Goal: Obtain resource: Download file/media

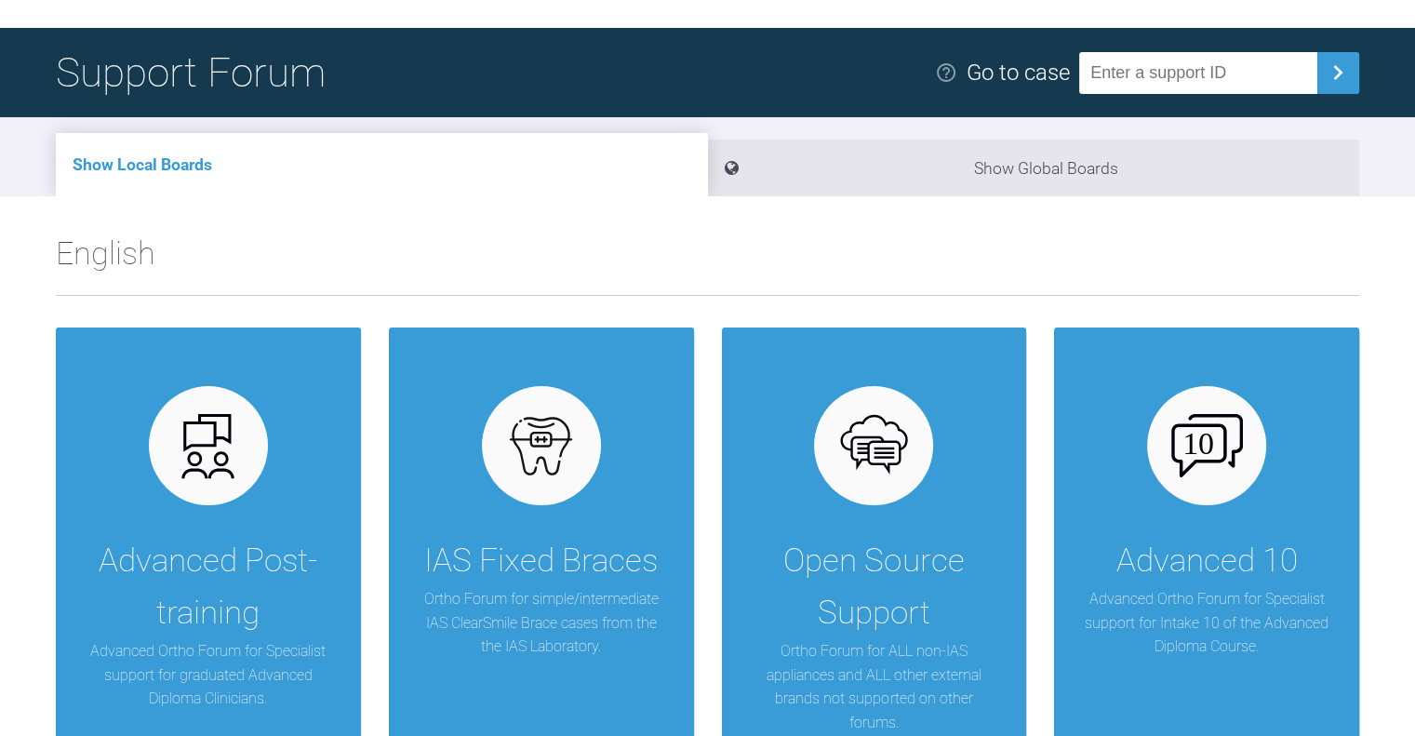
scroll to position [126, 0]
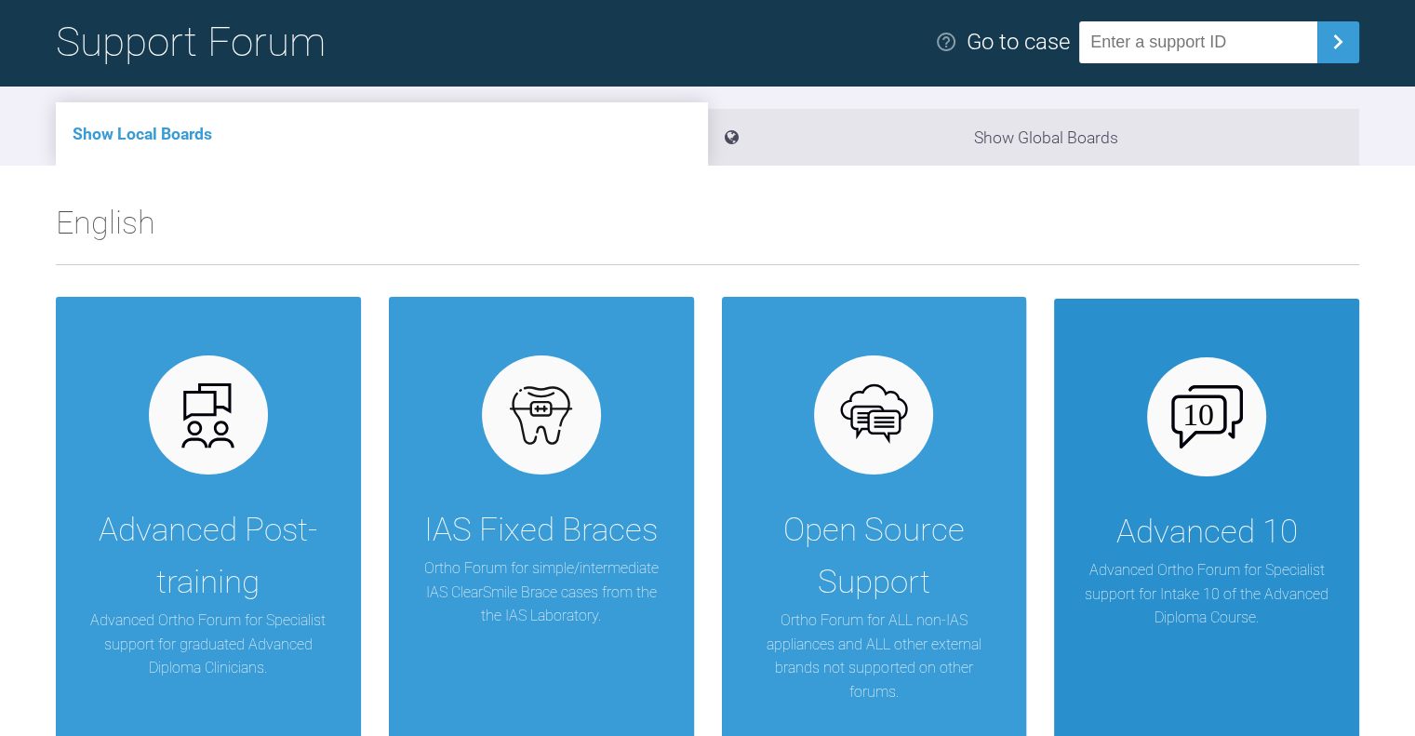
click at [1243, 478] on div "Advanced 10 Advanced Ortho Forum for Specialist support for Intake 10 of the Ad…" at bounding box center [1206, 528] width 305 height 459
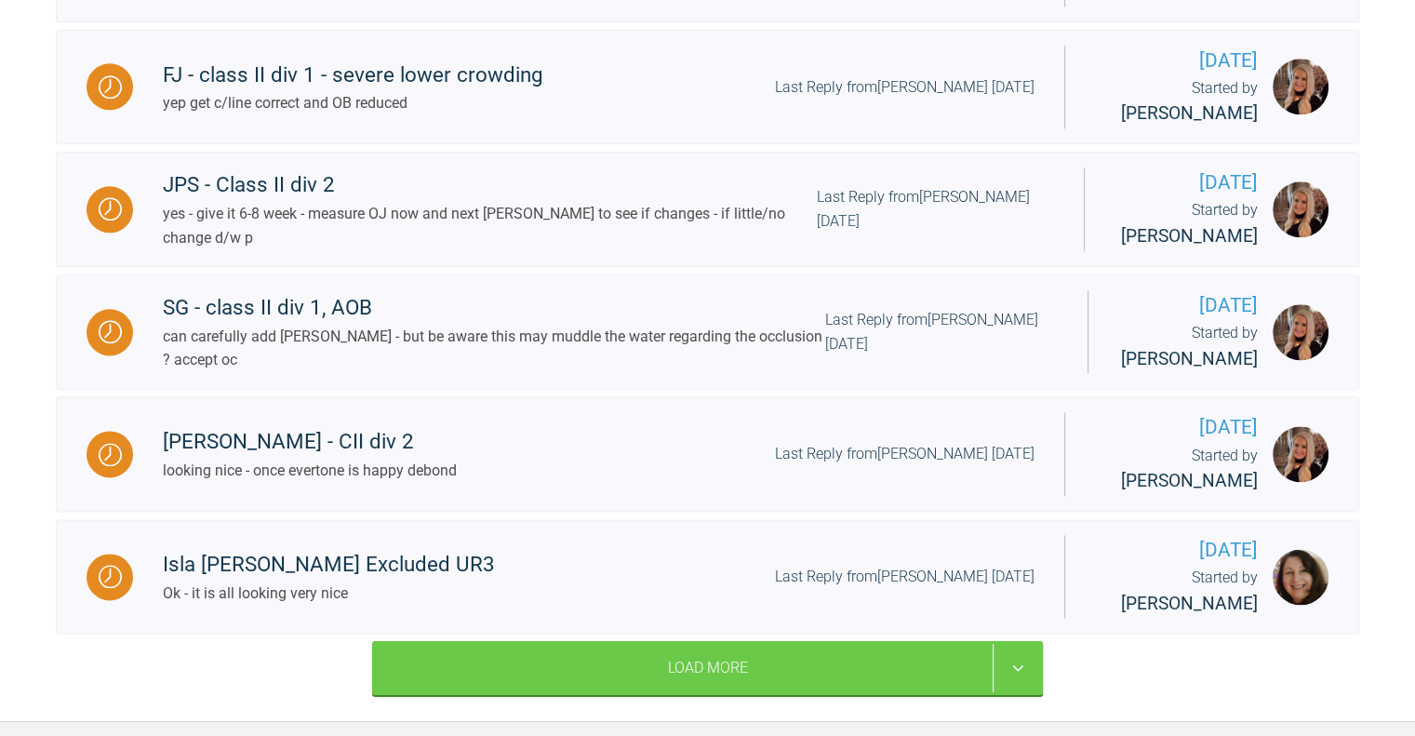
scroll to position [2315, 0]
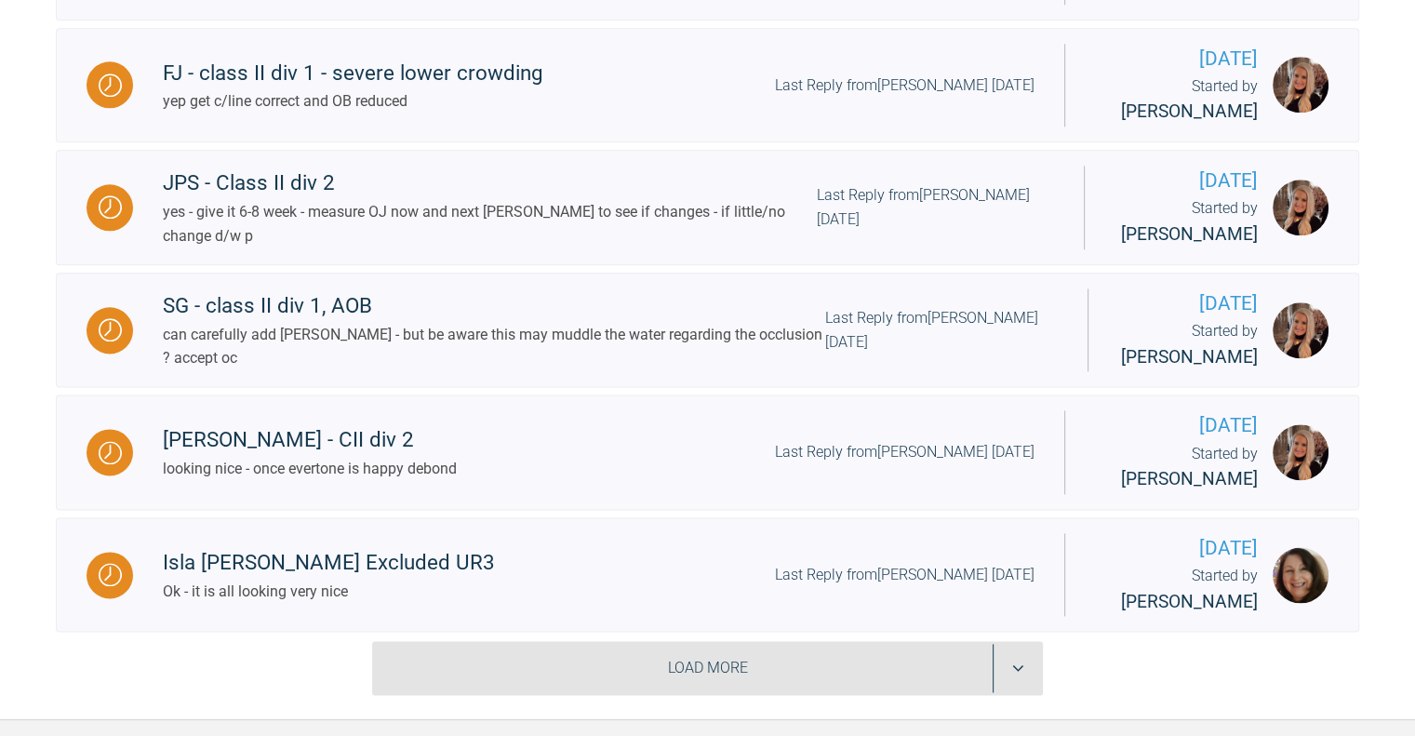
click at [1002, 641] on div "Load More" at bounding box center [707, 668] width 671 height 54
click at [711, 641] on div "Load More" at bounding box center [707, 668] width 671 height 54
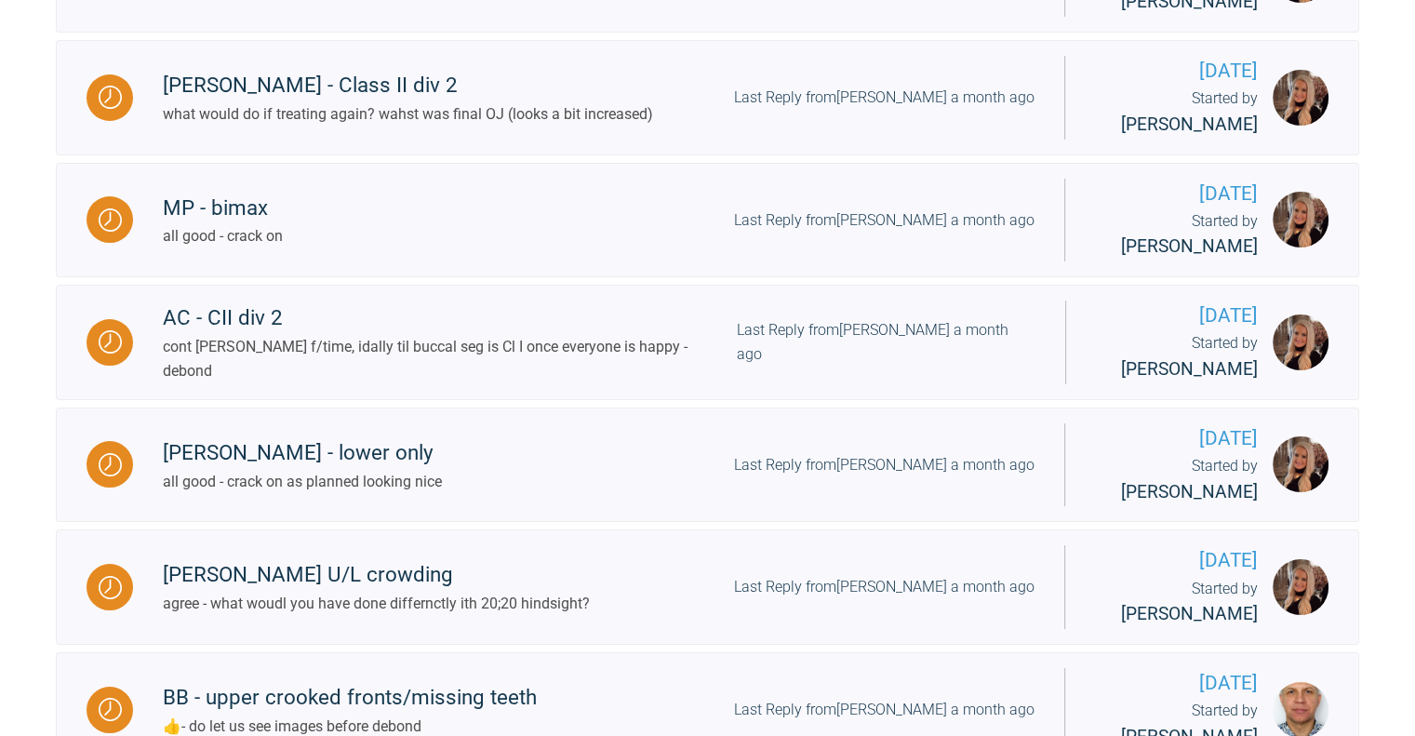
scroll to position [4567, 0]
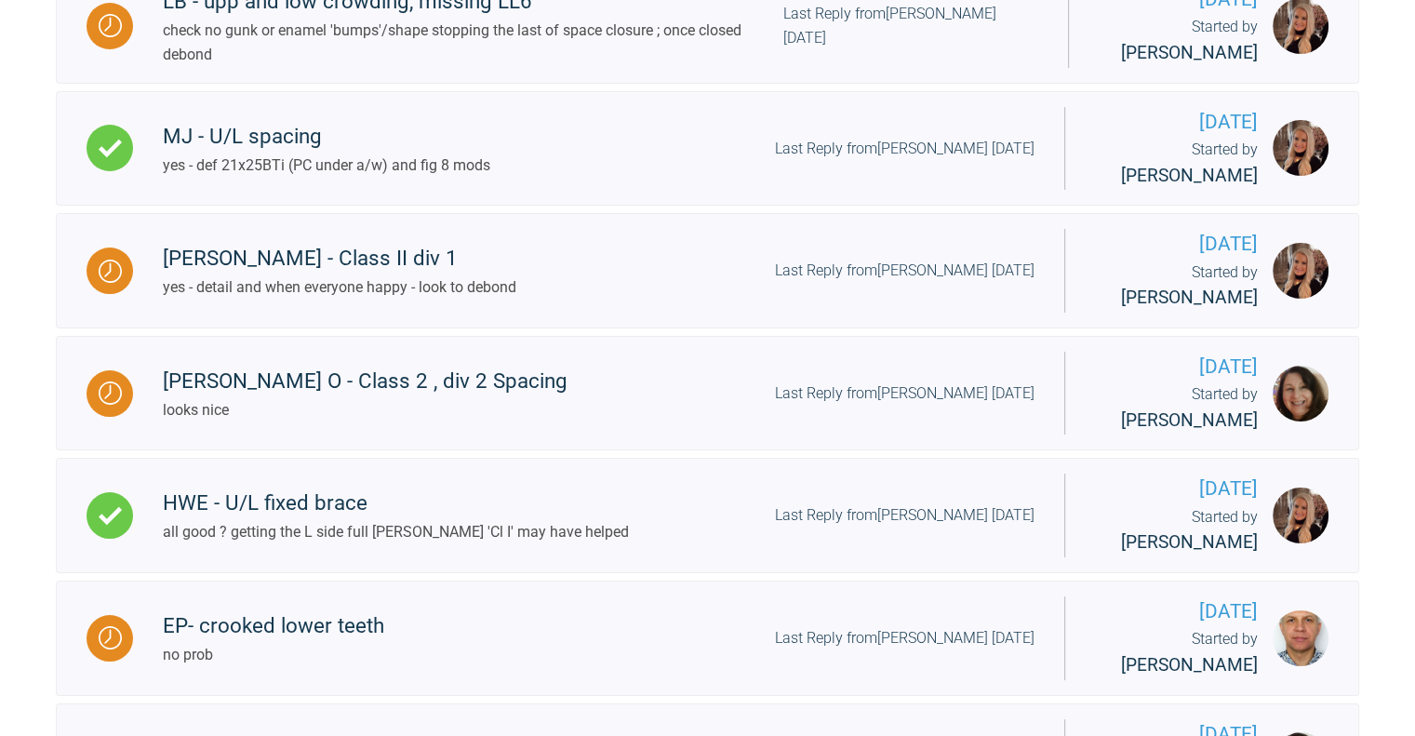
scroll to position [6845, 0]
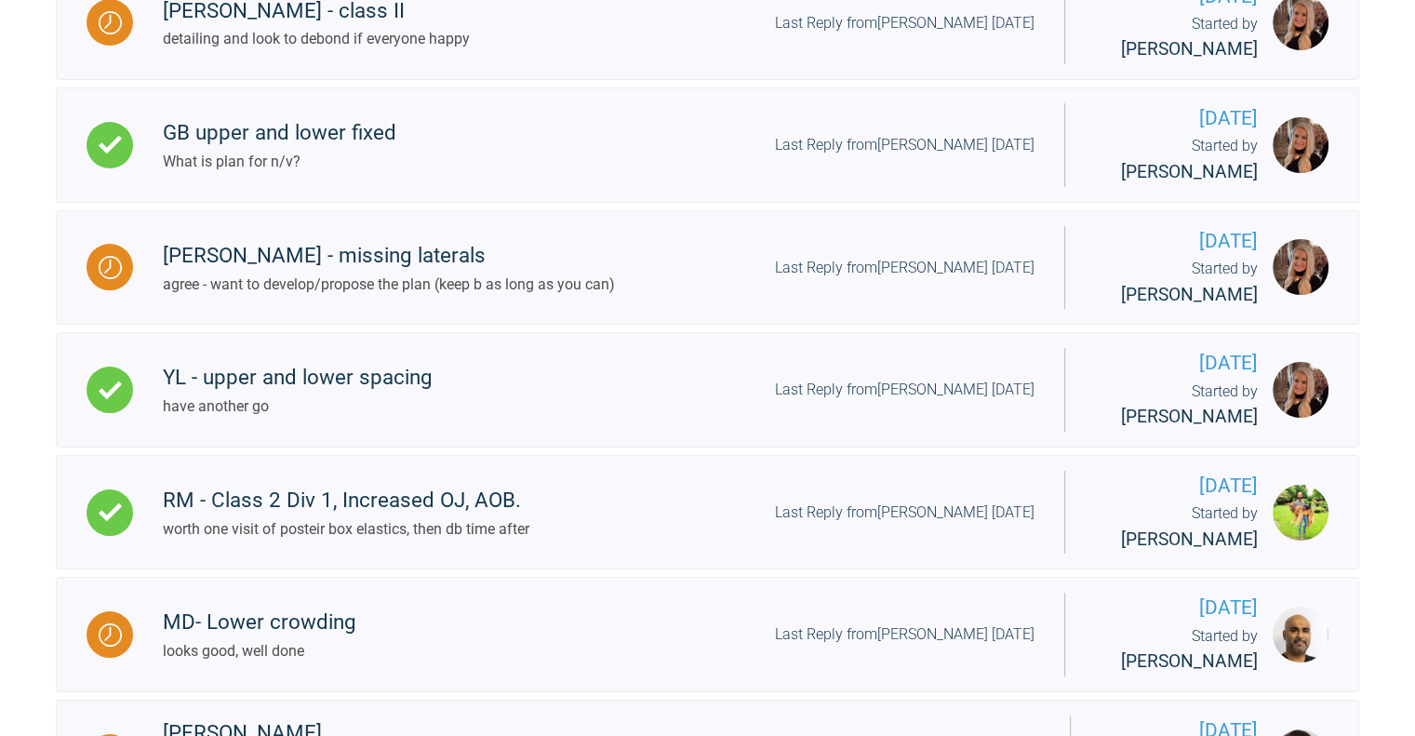
scroll to position [9211, 0]
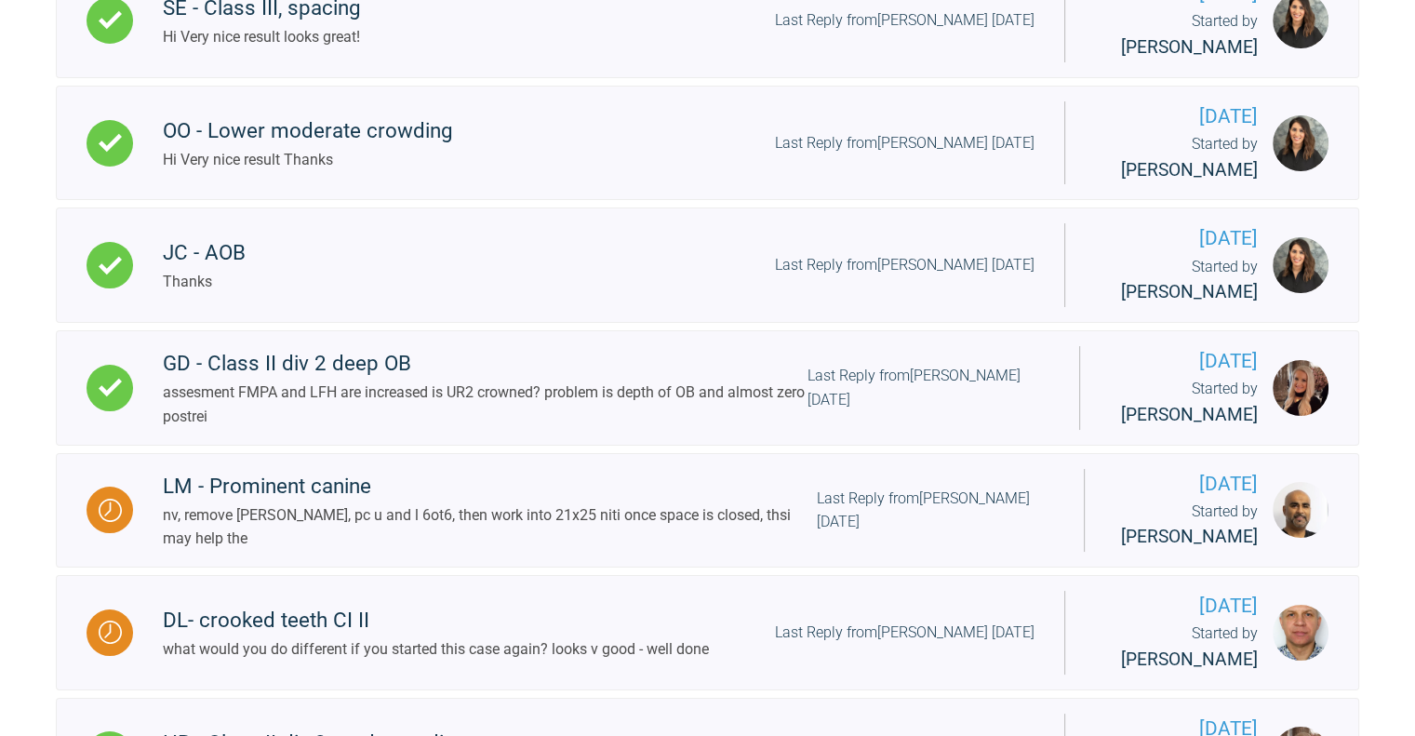
scroll to position [11743, 0]
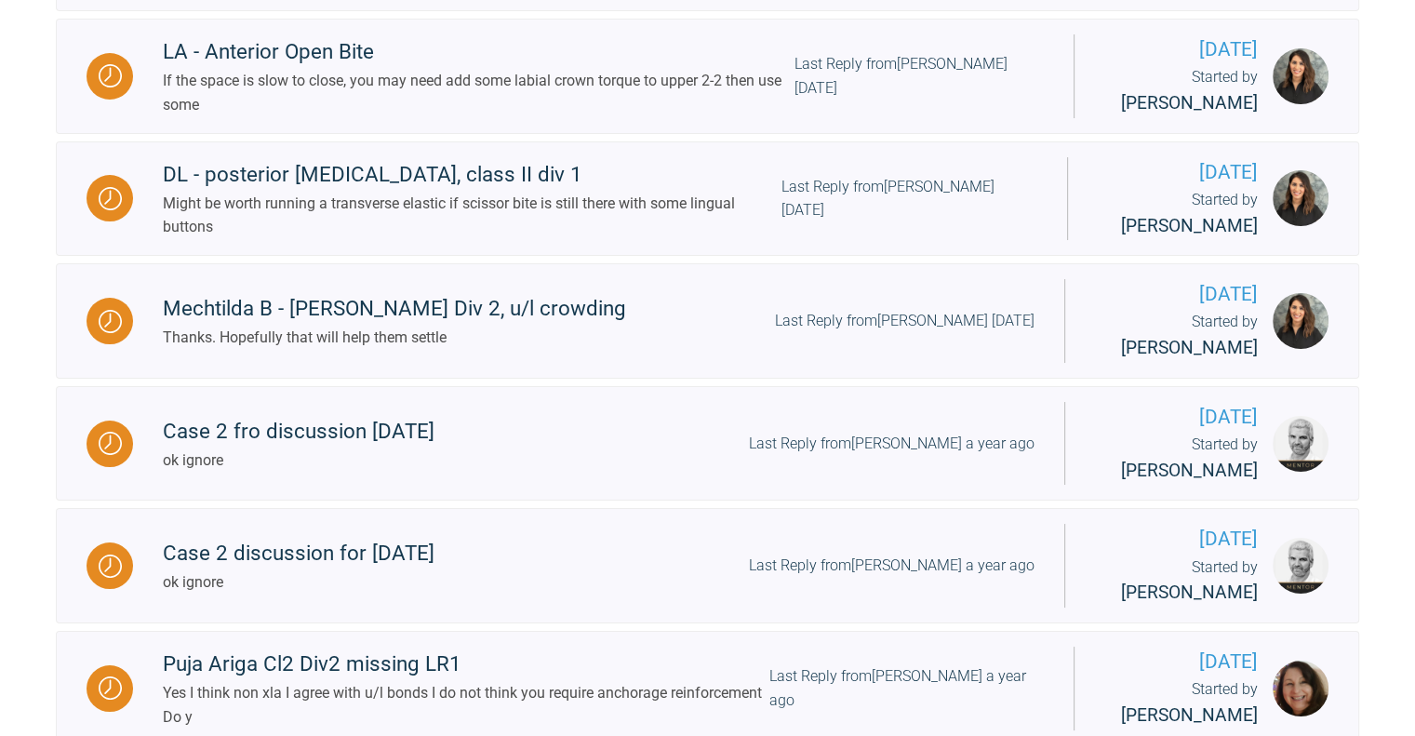
scroll to position [14244, 0]
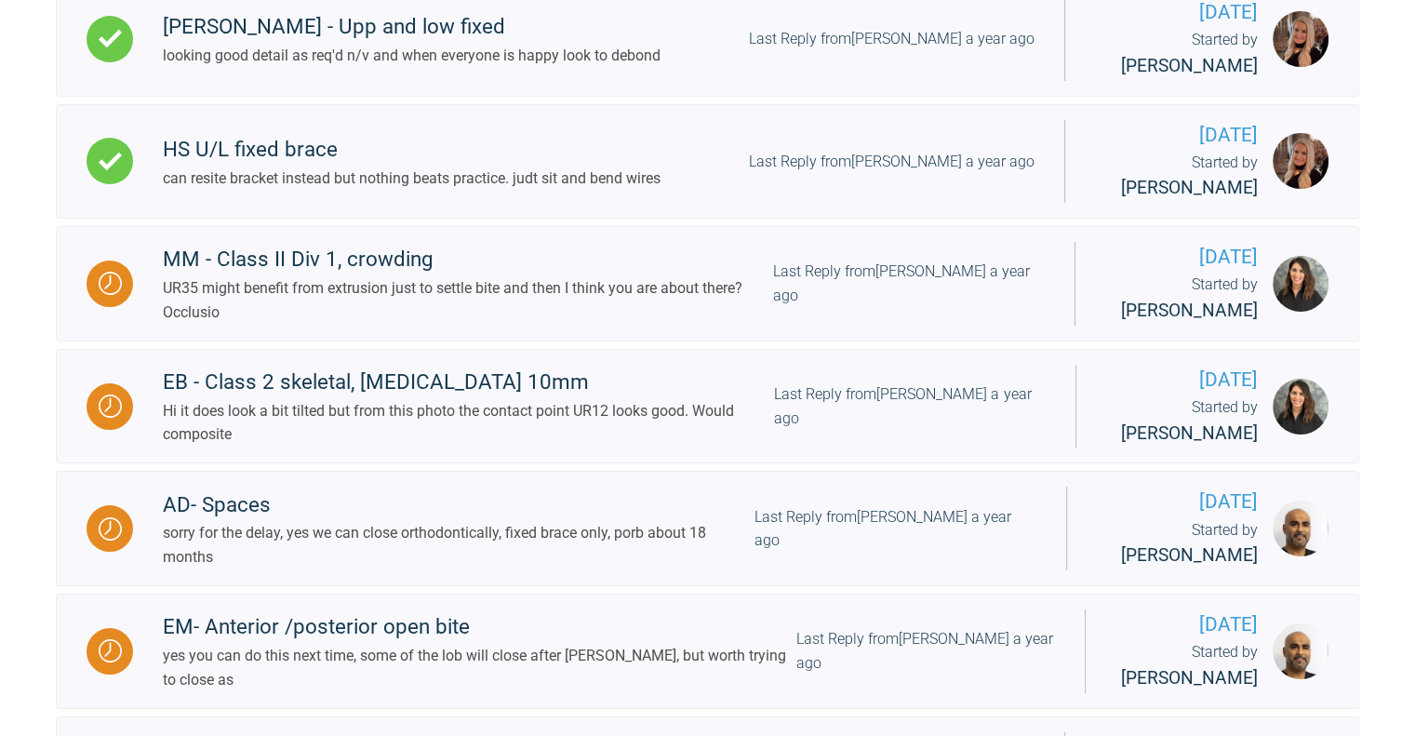
scroll to position [16666, 0]
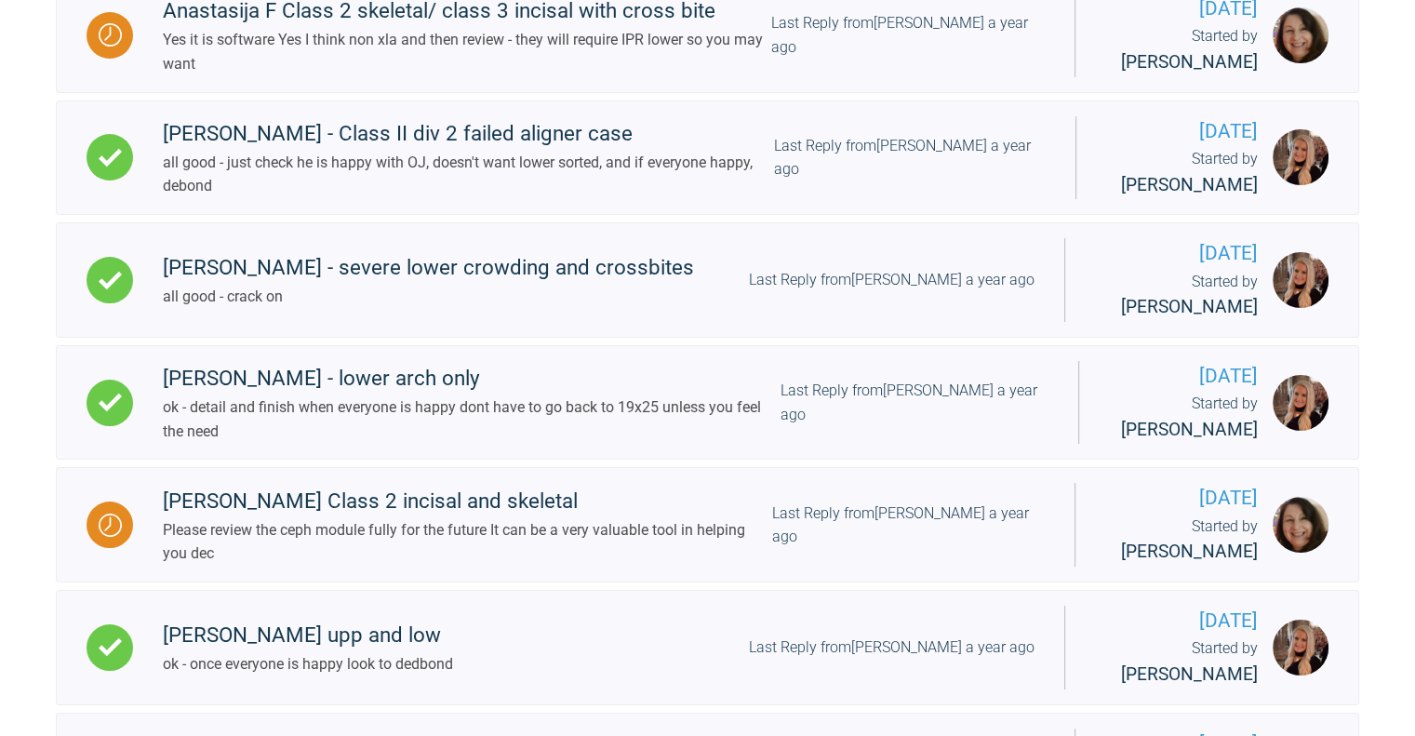
scroll to position [17480, 0]
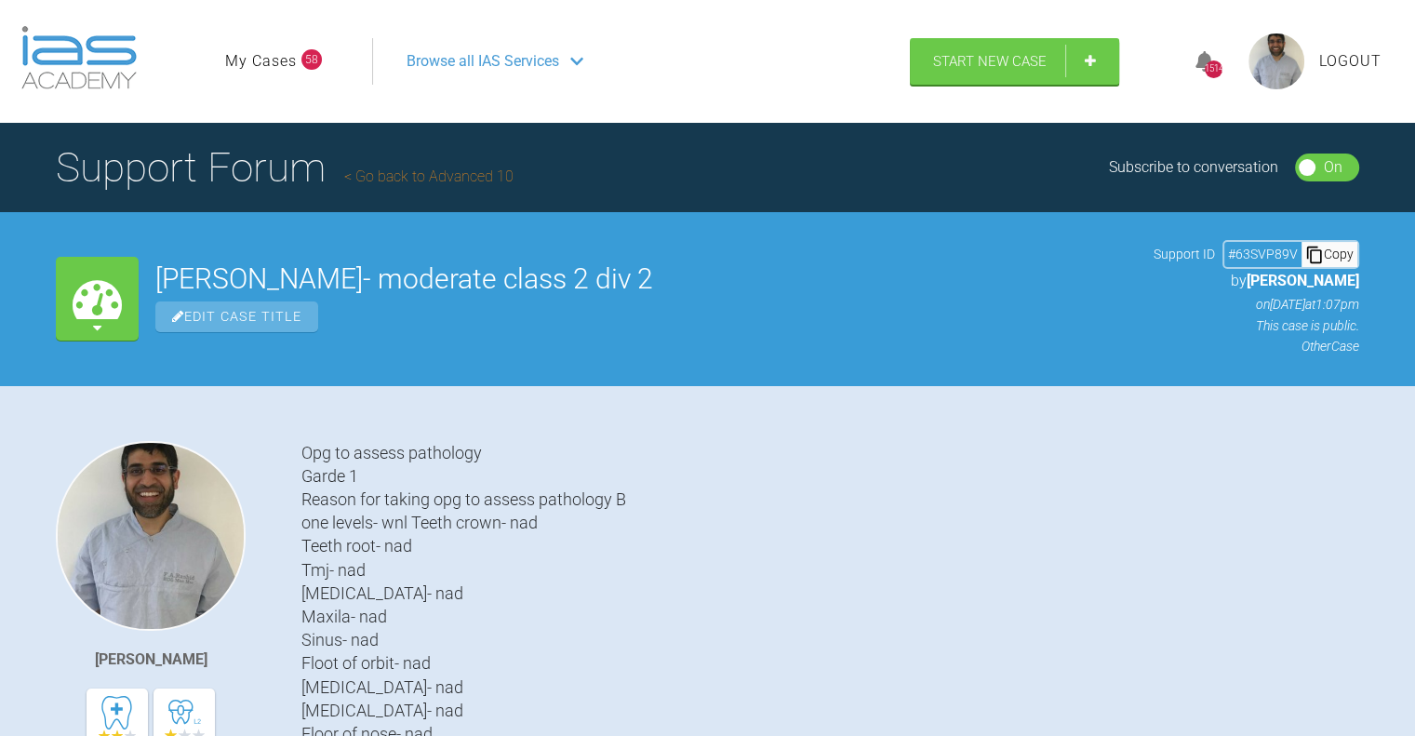
click at [498, 58] on span "Browse all IAS Services" at bounding box center [483, 61] width 153 height 24
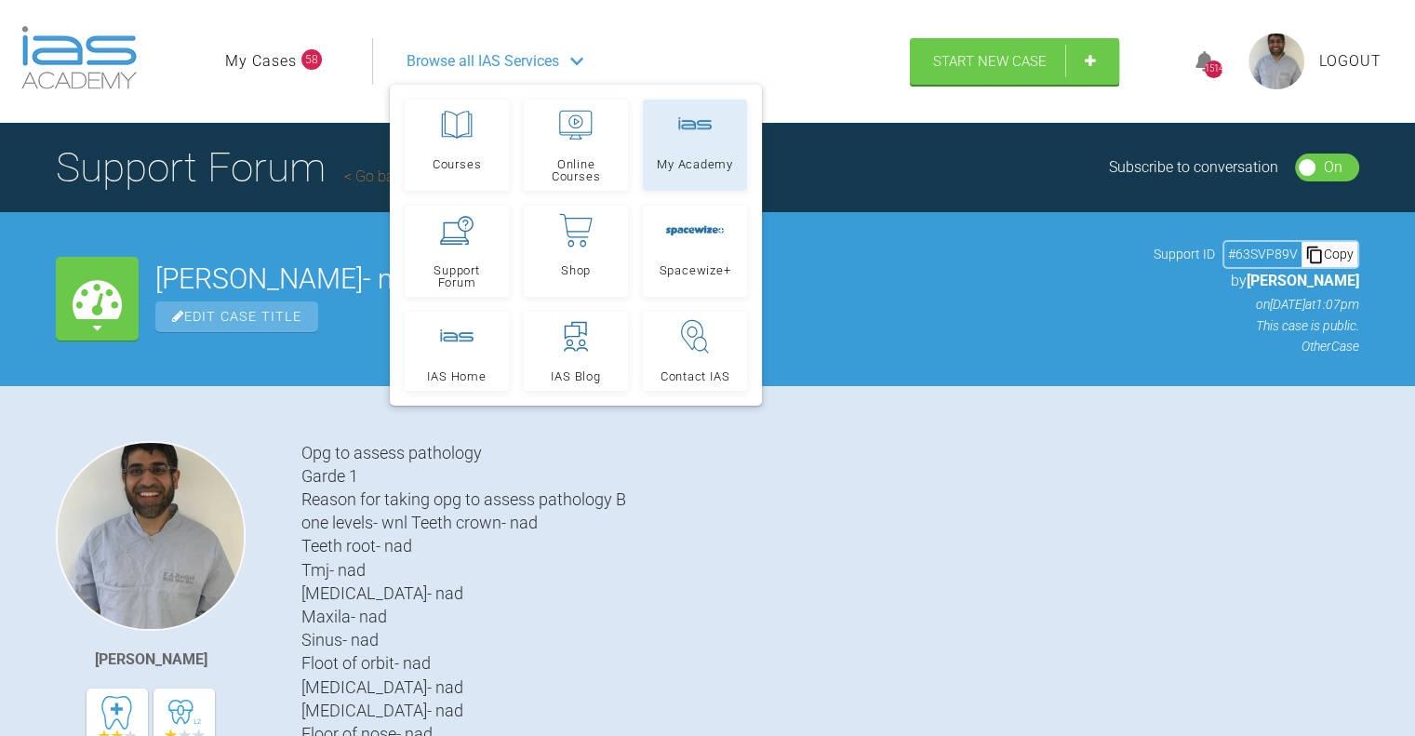
click at [672, 165] on span "My Academy" at bounding box center [695, 164] width 76 height 12
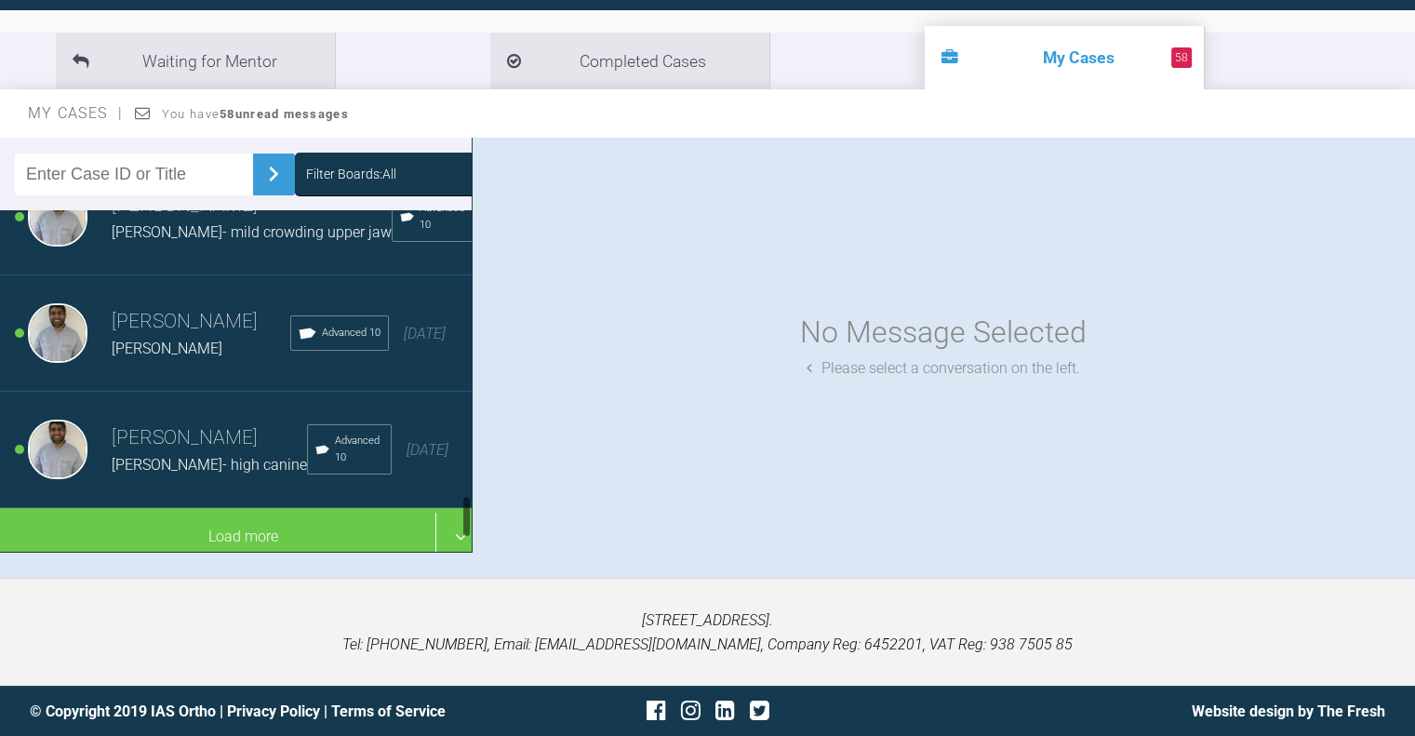
scroll to position [2164, 0]
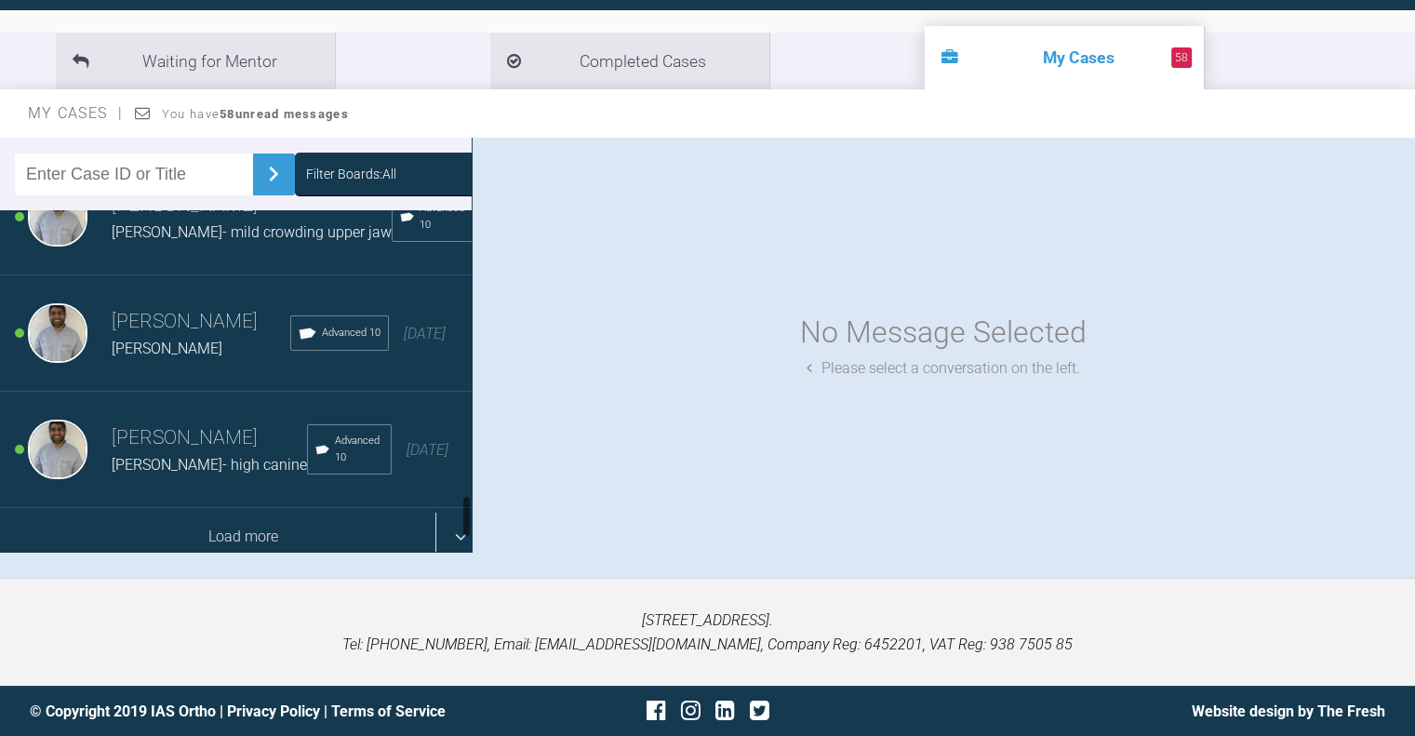
click at [264, 514] on div "Load more" at bounding box center [243, 537] width 486 height 58
click at [279, 508] on div "Load more" at bounding box center [243, 537] width 486 height 58
click at [288, 512] on div "Load more" at bounding box center [243, 537] width 486 height 58
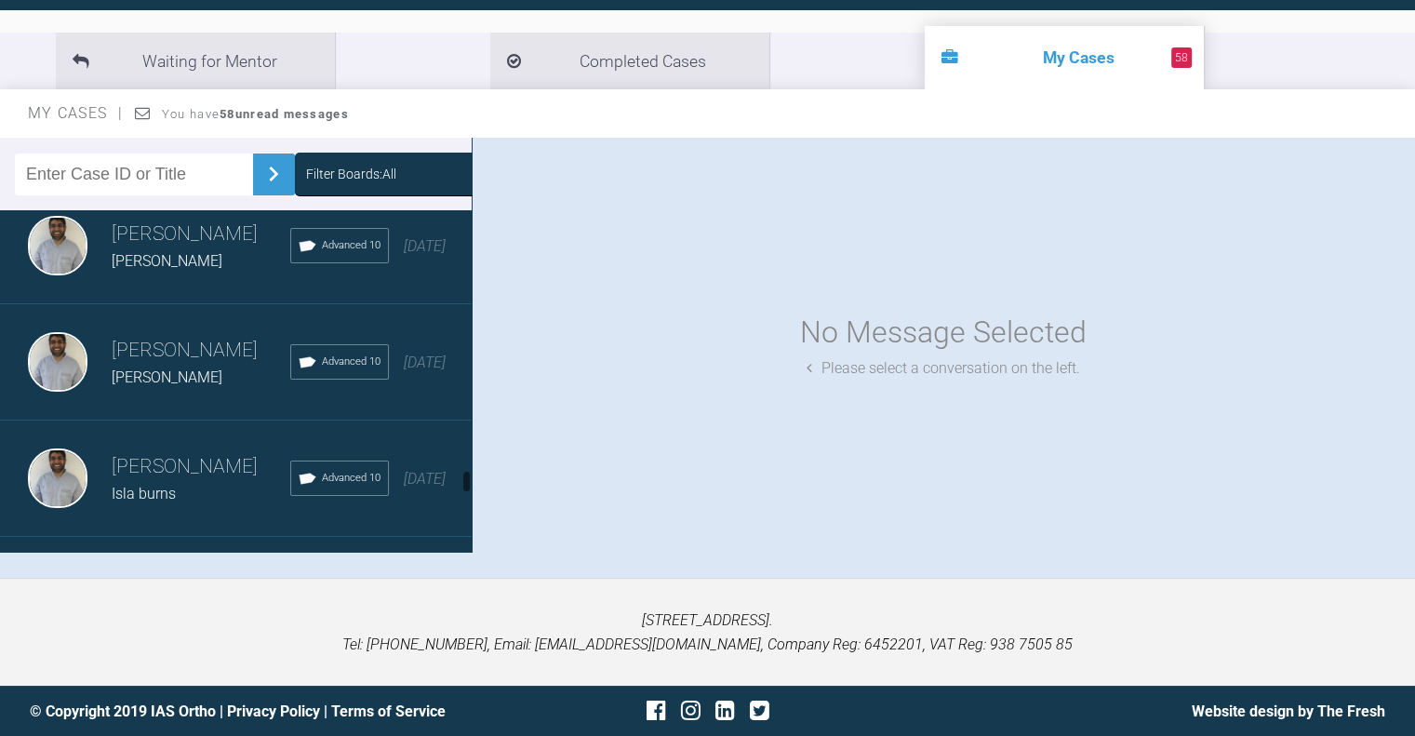
scroll to position [7924, 0]
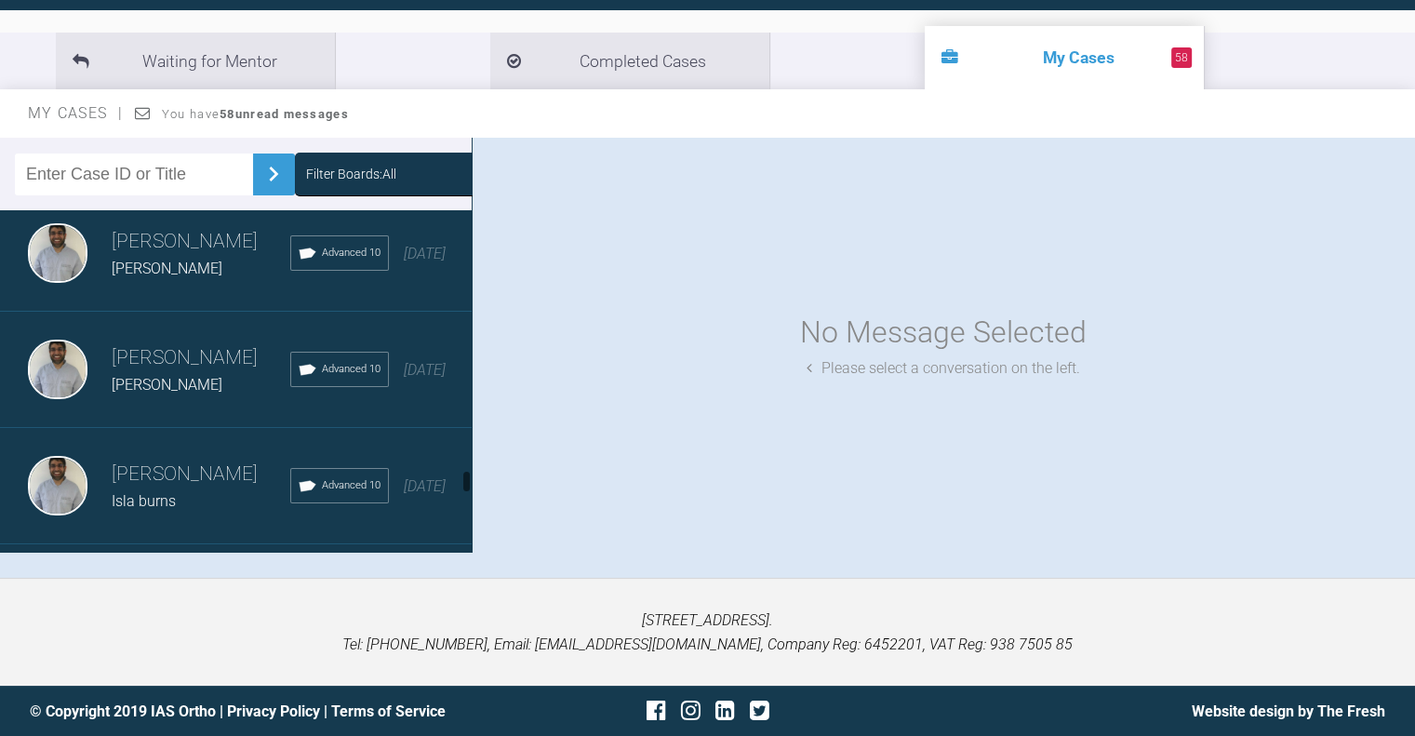
click at [184, 195] on div "[PERSON_NAME] [PERSON_NAME] Advanced 10 [DATE]" at bounding box center [243, 137] width 486 height 116
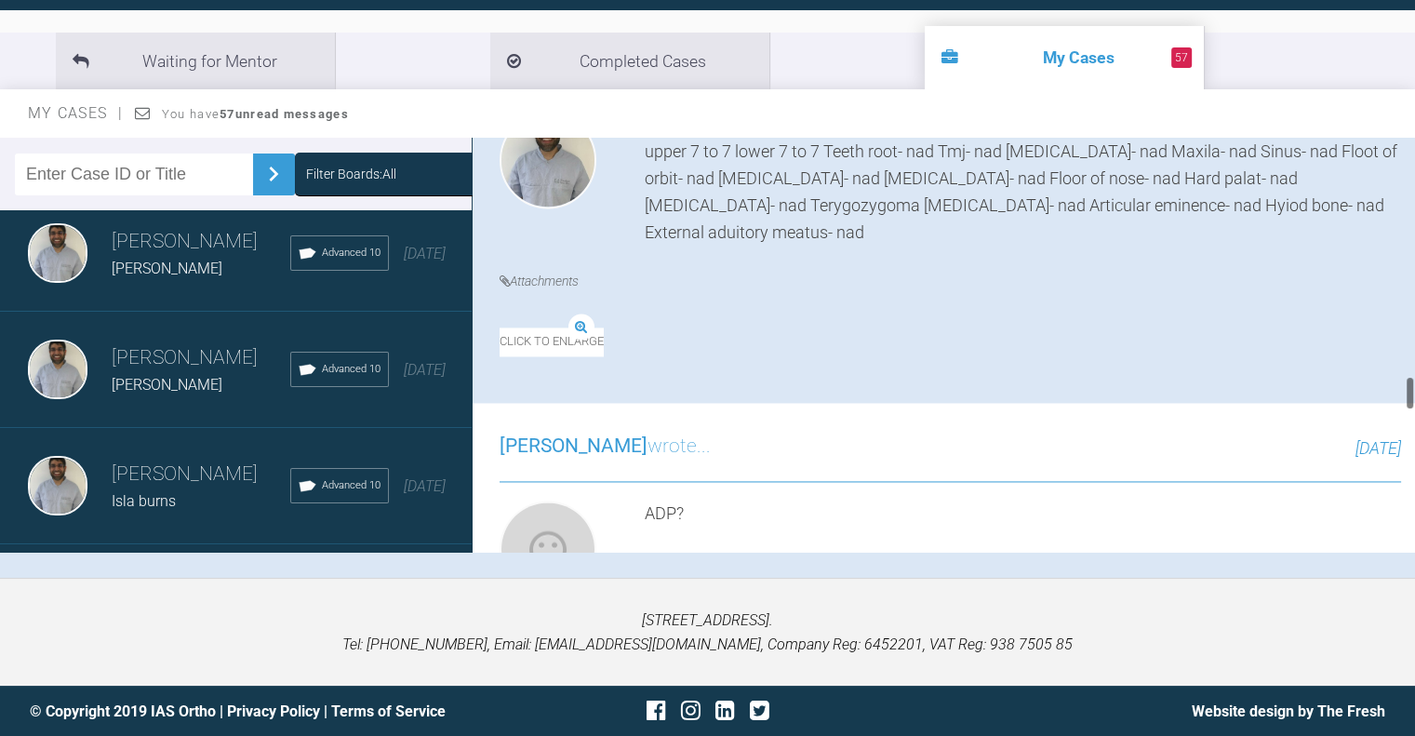
scroll to position [2808, 0]
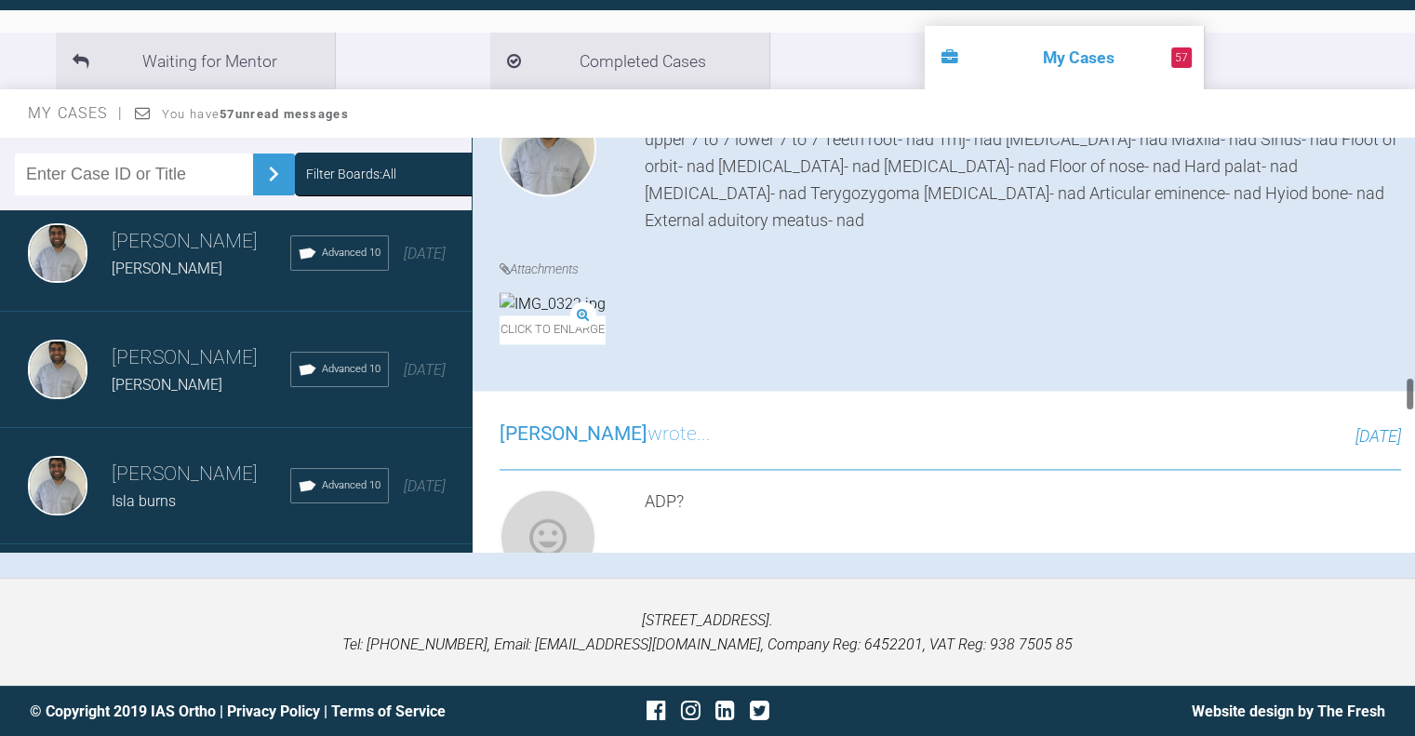
drag, startPoint x: 593, startPoint y: 376, endPoint x: 549, endPoint y: 367, distance: 44.7
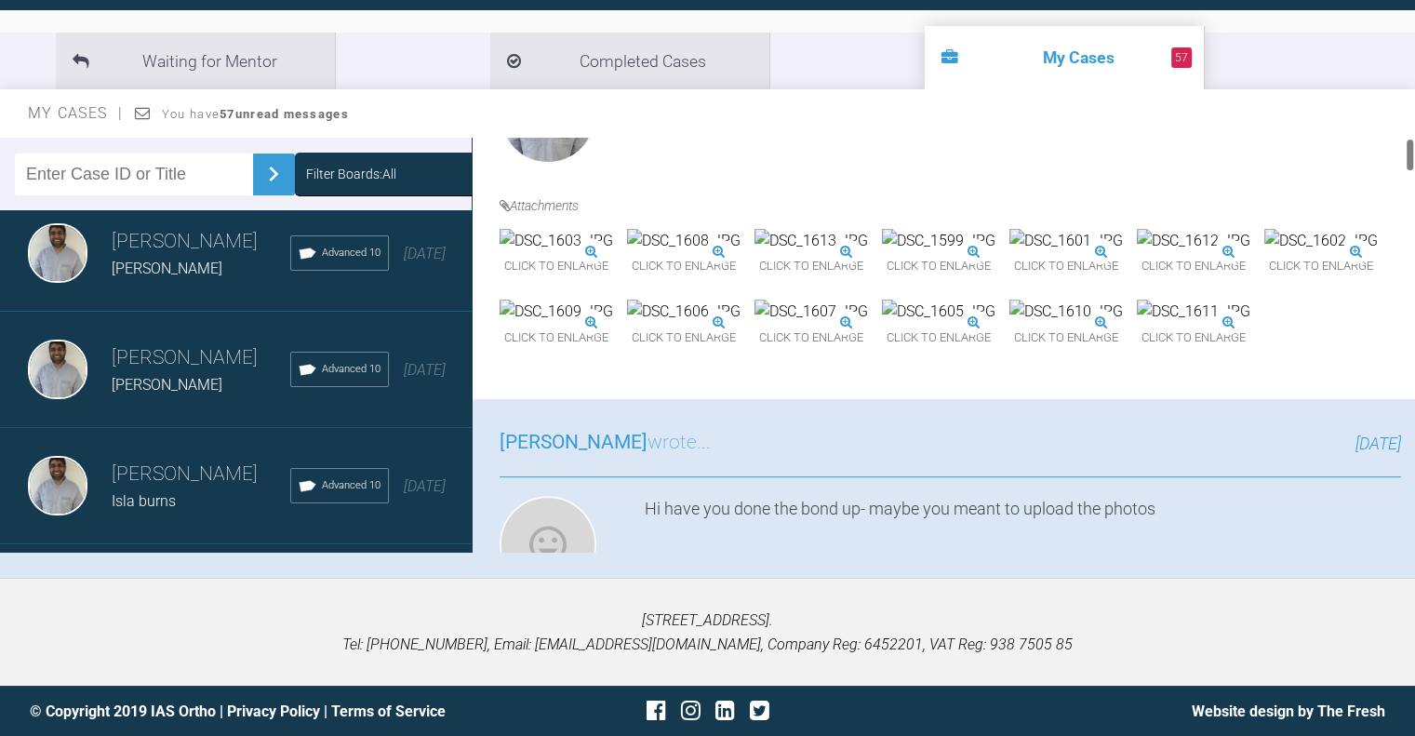
scroll to position [0, 0]
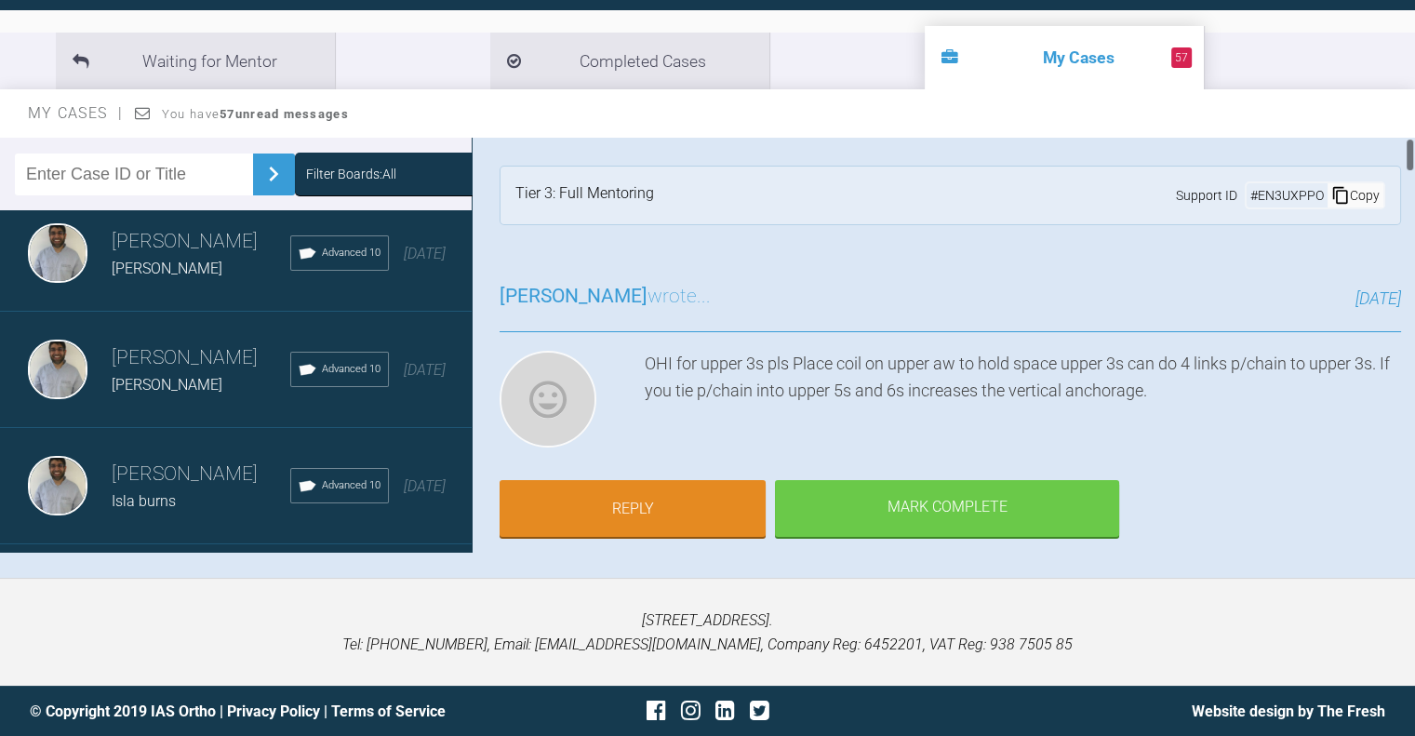
click at [1347, 193] on div "Copy" at bounding box center [1356, 195] width 56 height 24
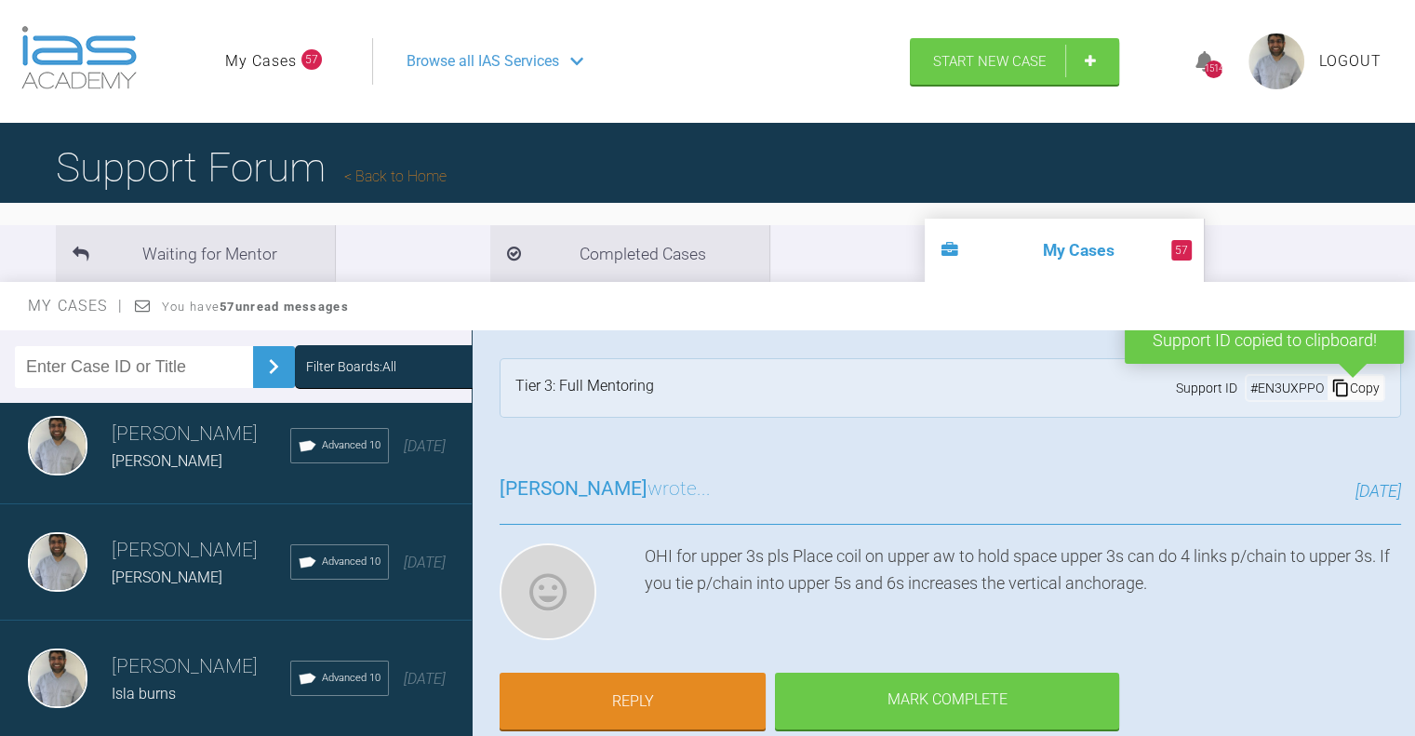
click at [408, 171] on link "Back to Home" at bounding box center [395, 176] width 102 height 18
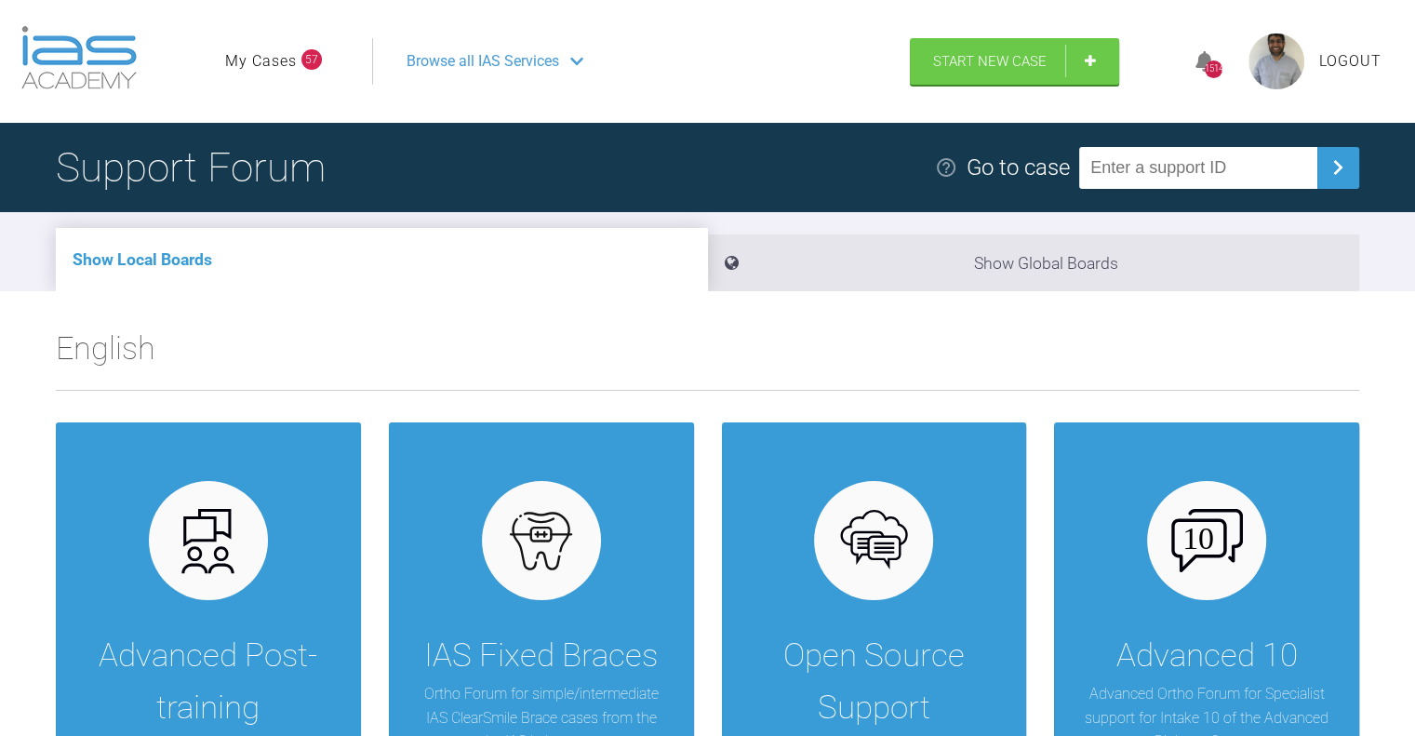
click at [1191, 178] on input "text" at bounding box center [1198, 168] width 238 height 42
paste input "EN3UXPPO"
type input "EN3UXPPO"
click at [1331, 157] on img at bounding box center [1338, 168] width 30 height 30
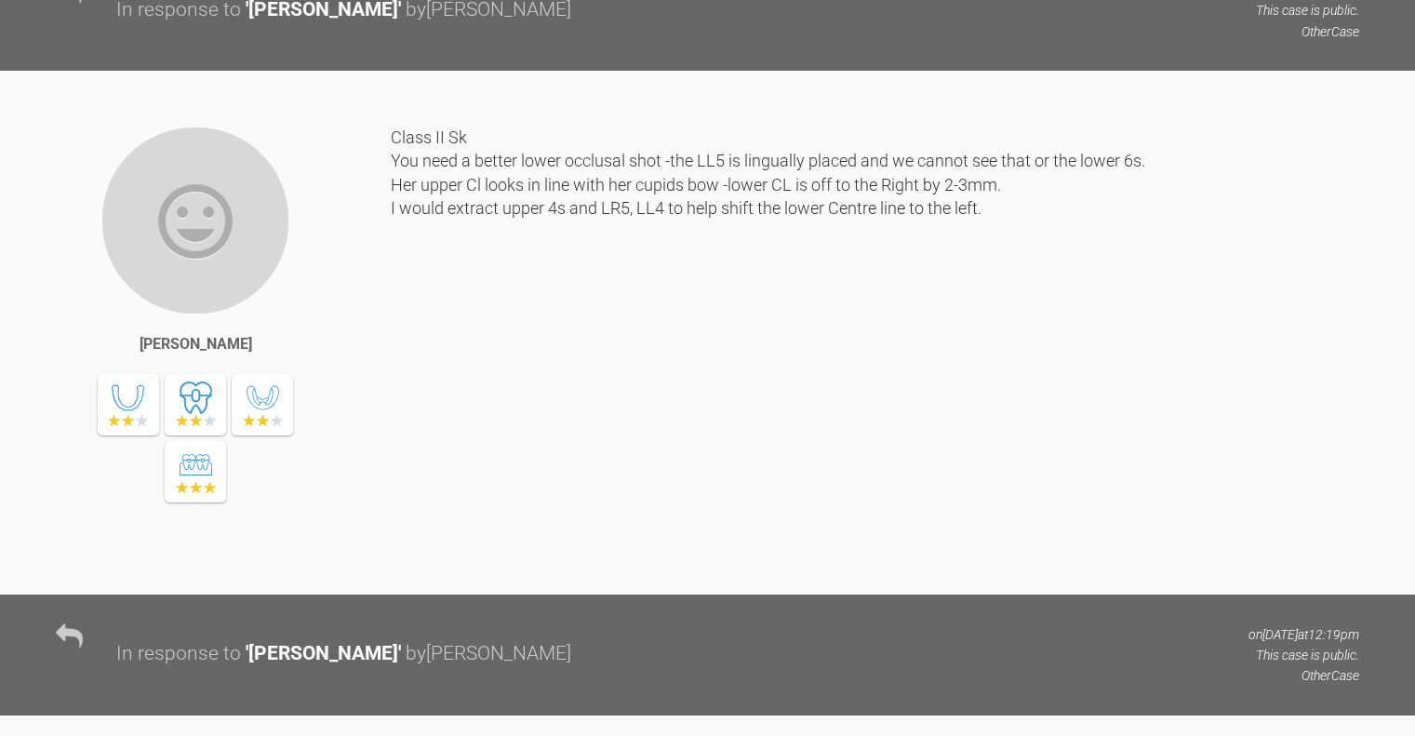
scroll to position [3010, 0]
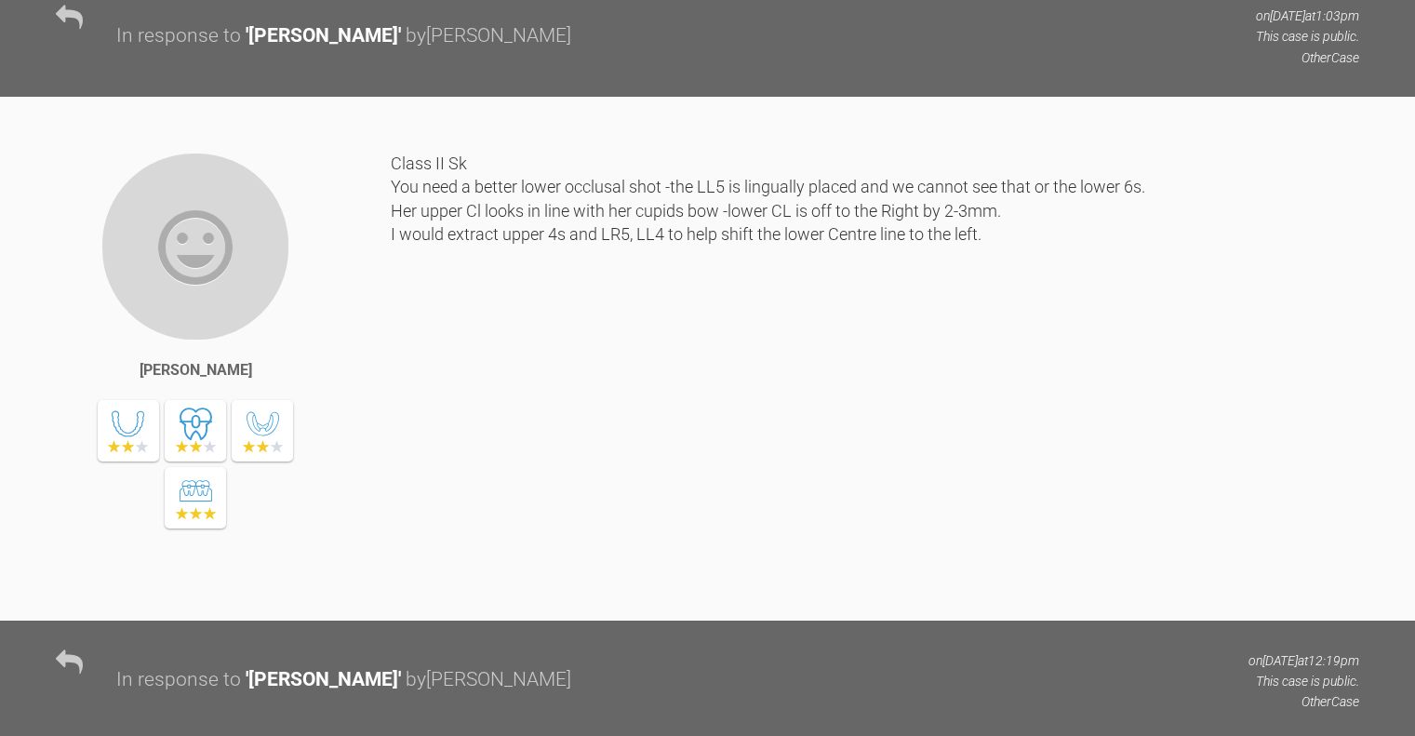
drag, startPoint x: 551, startPoint y: 202, endPoint x: 501, endPoint y: 187, distance: 52.4
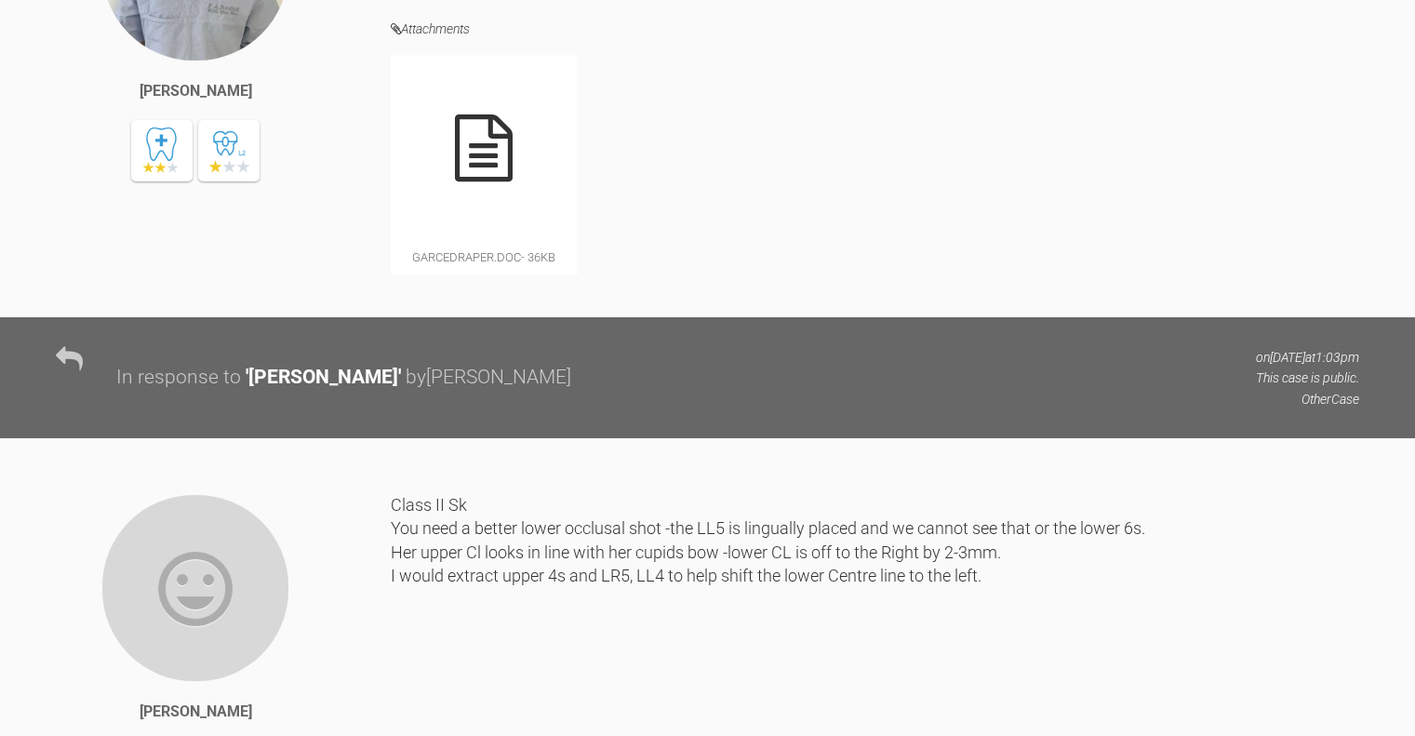
scroll to position [2667, 0]
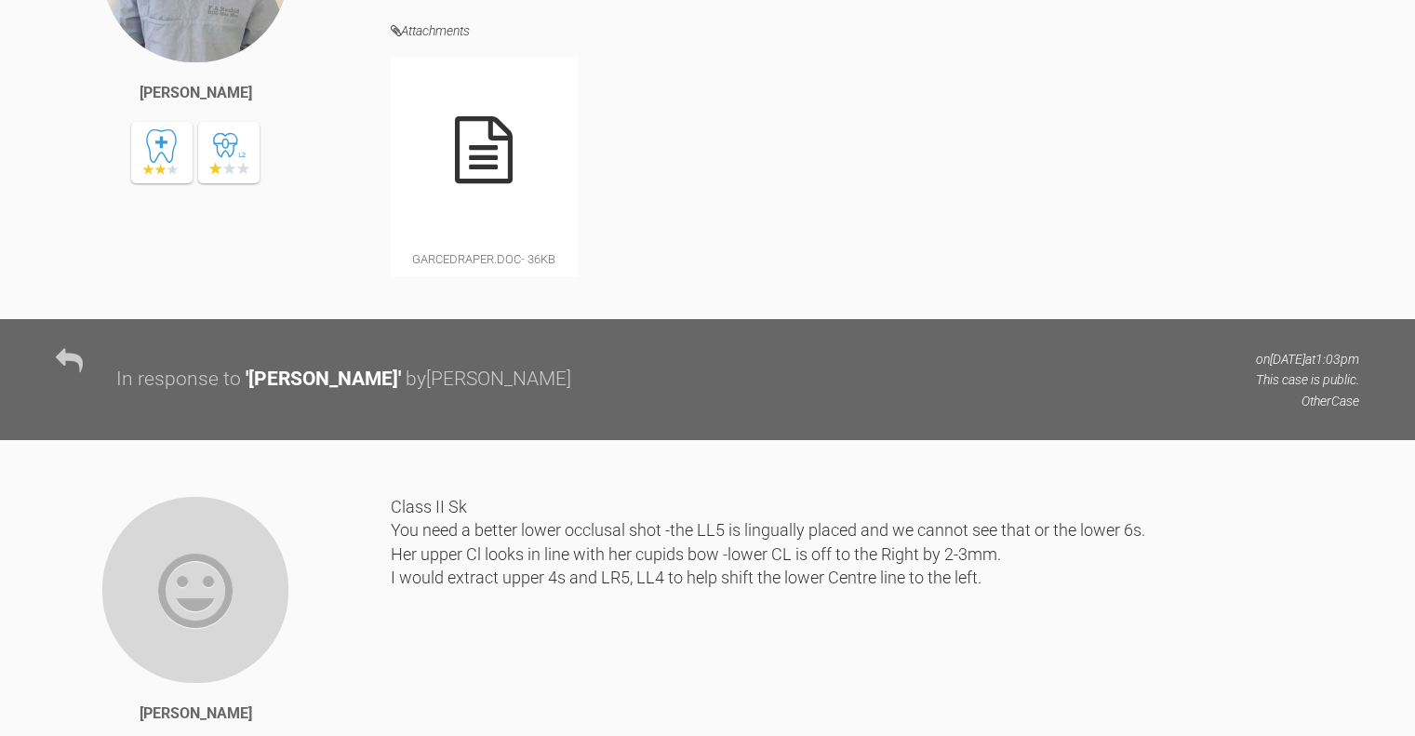
click at [430, 43] on h4 "Attachments" at bounding box center [875, 31] width 969 height 23
click at [381, 302] on div "[PERSON_NAME]" at bounding box center [223, 88] width 335 height 428
click at [528, 243] on div at bounding box center [484, 150] width 186 height 186
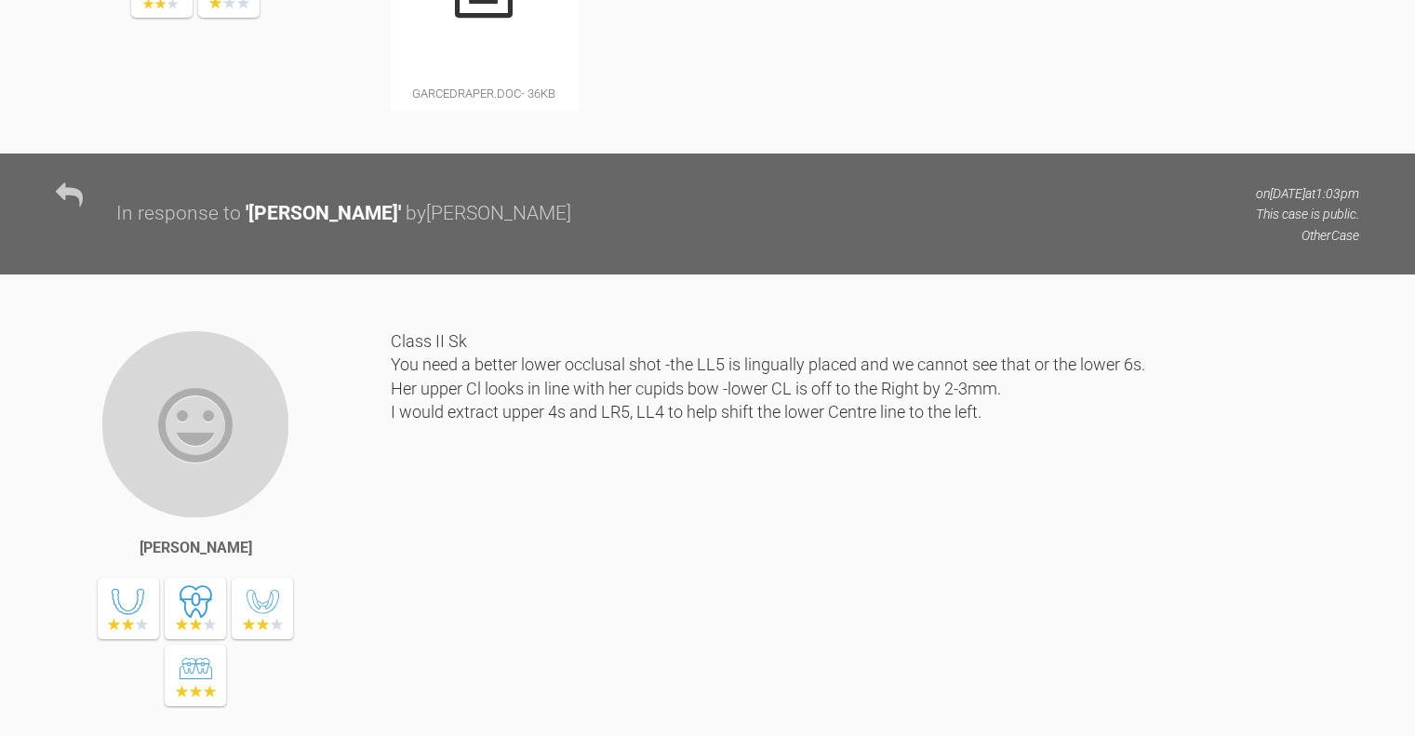
scroll to position [2806, 0]
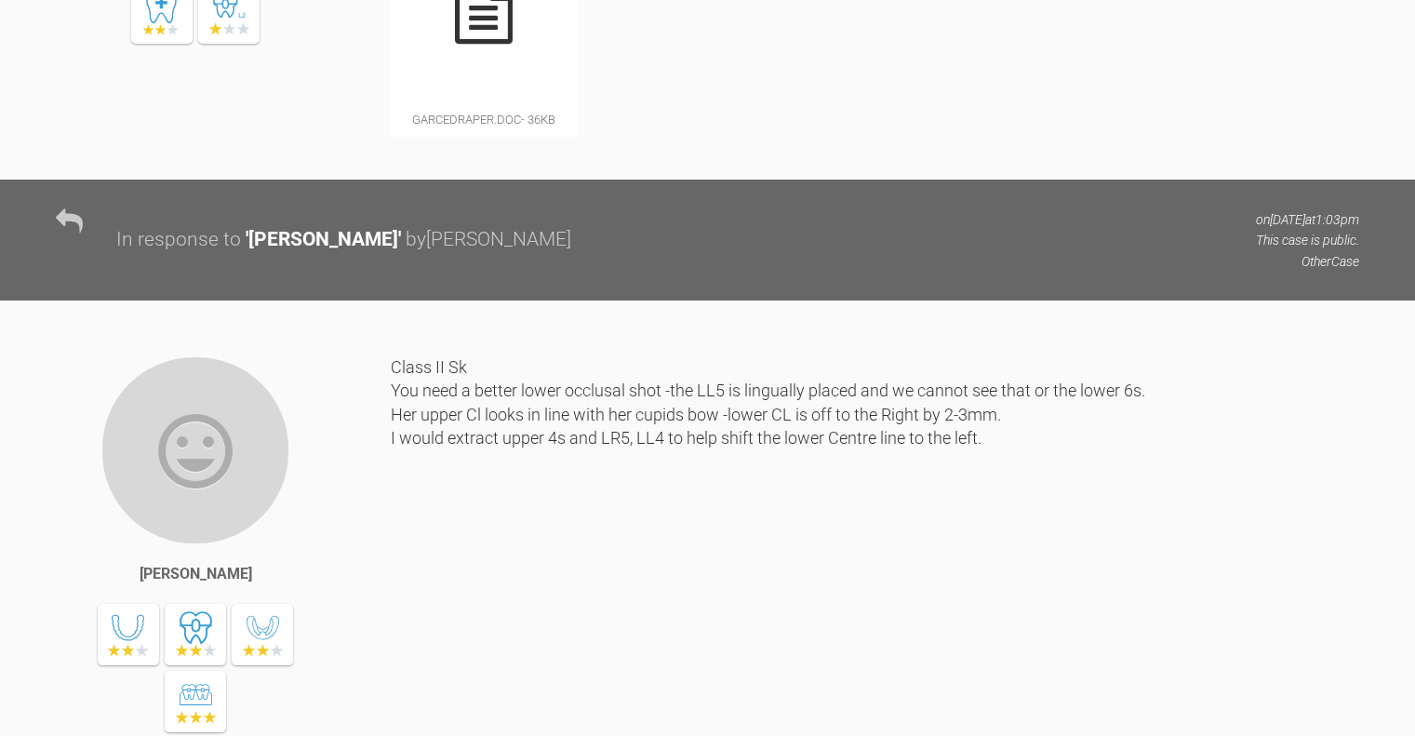
click at [459, 136] on span "garcedraper.doc - 36KB" at bounding box center [484, 119] width 186 height 33
drag, startPoint x: 517, startPoint y: 415, endPoint x: 335, endPoint y: 377, distance: 186.3
drag, startPoint x: 335, startPoint y: 377, endPoint x: 194, endPoint y: 422, distance: 147.7
click at [470, 136] on span "garcedraper.doc - 36KB" at bounding box center [484, 119] width 186 height 33
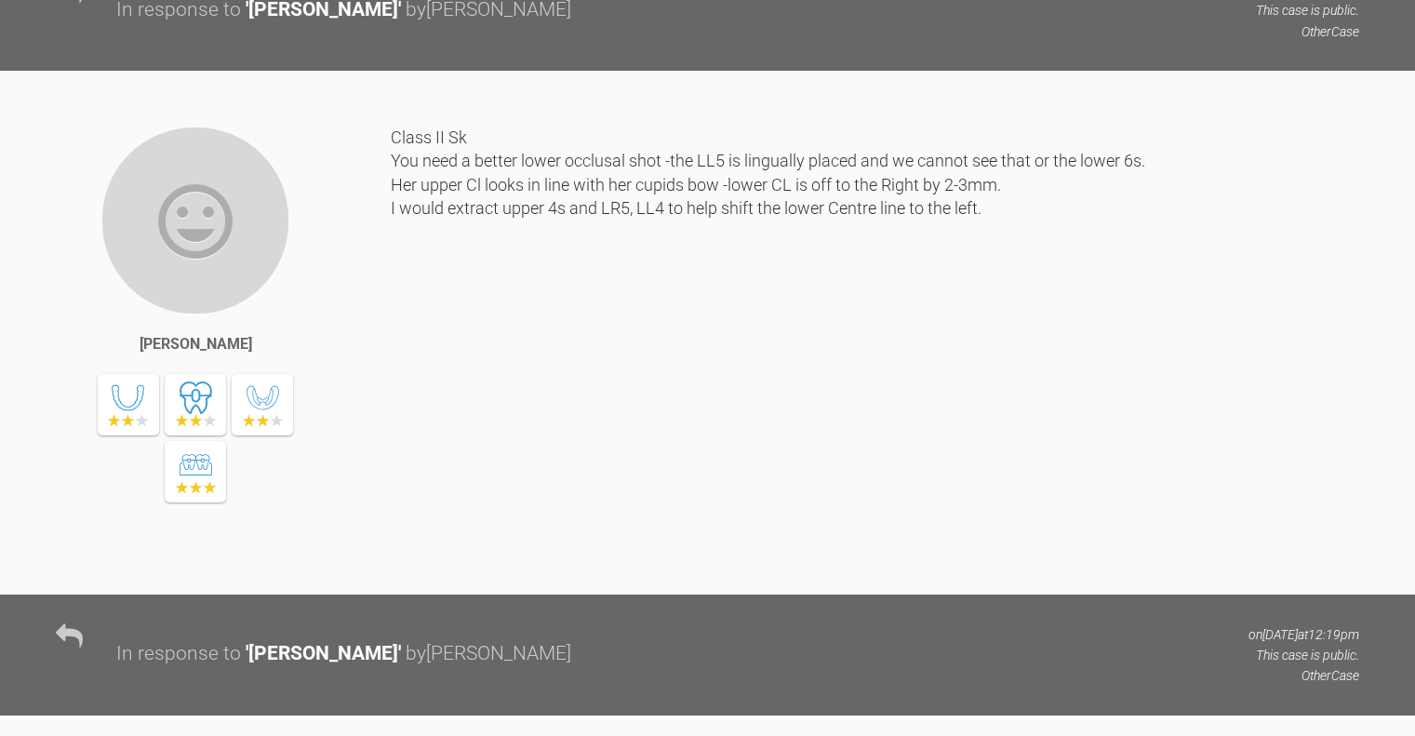
scroll to position [3061, 0]
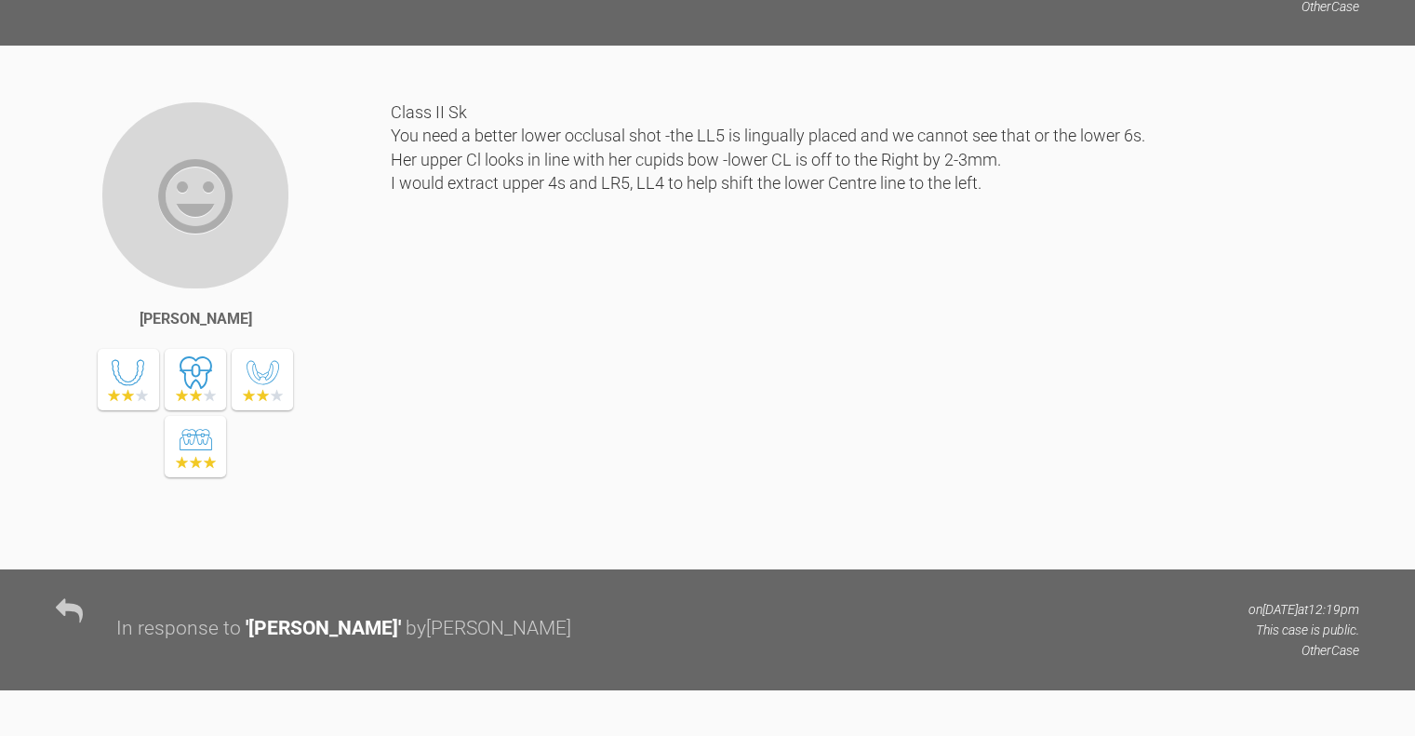
copy span "36KB"
